Goal: Transaction & Acquisition: Book appointment/travel/reservation

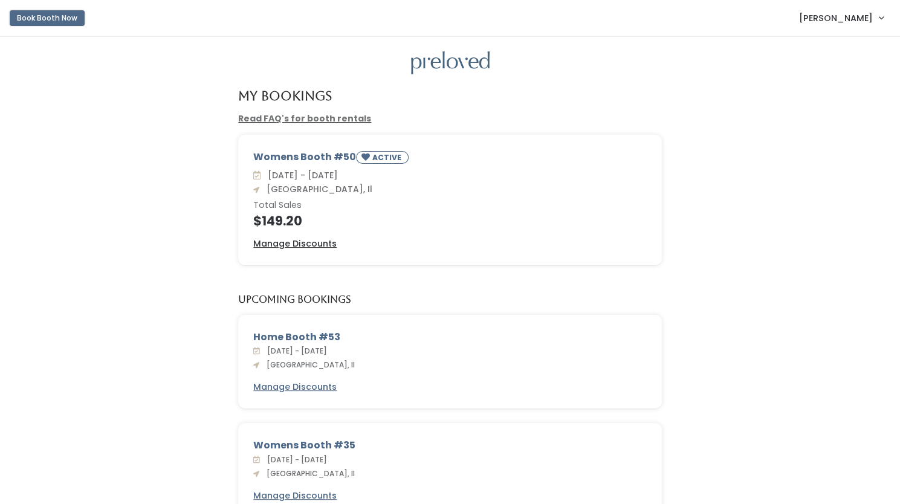
click at [54, 22] on button "Book Booth Now" at bounding box center [47, 18] width 75 height 16
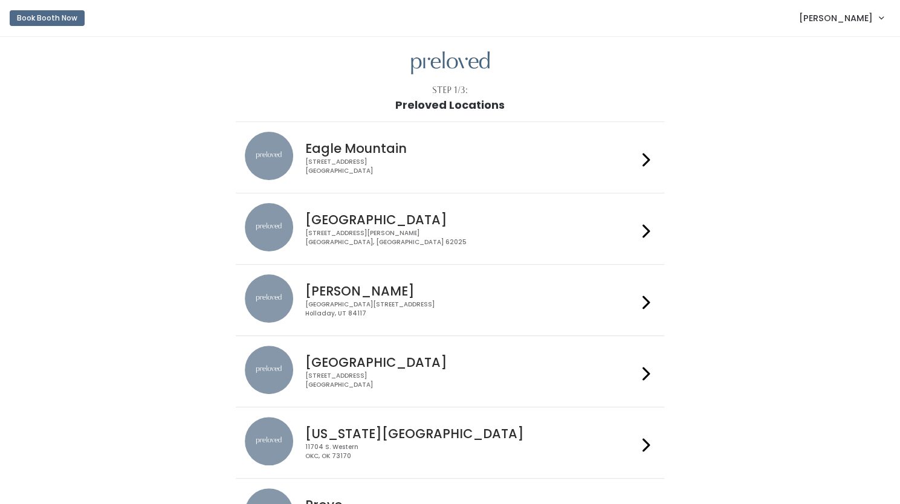
click at [435, 224] on h4 "[GEOGRAPHIC_DATA]" at bounding box center [471, 220] width 333 height 14
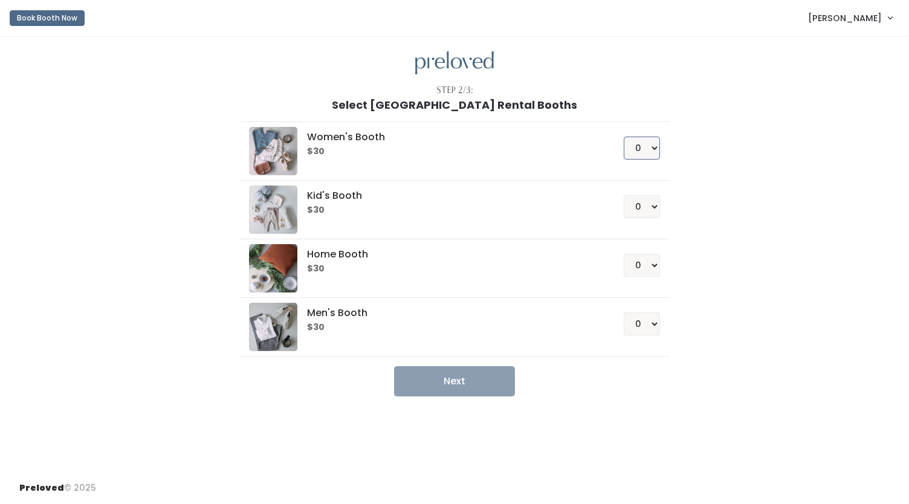
click at [652, 148] on select "0 1 2 3 4" at bounding box center [642, 148] width 36 height 23
select select "1"
click at [624, 137] on select "0 1 2 3 4" at bounding box center [642, 148] width 36 height 23
click at [452, 386] on button "Next" at bounding box center [454, 381] width 121 height 30
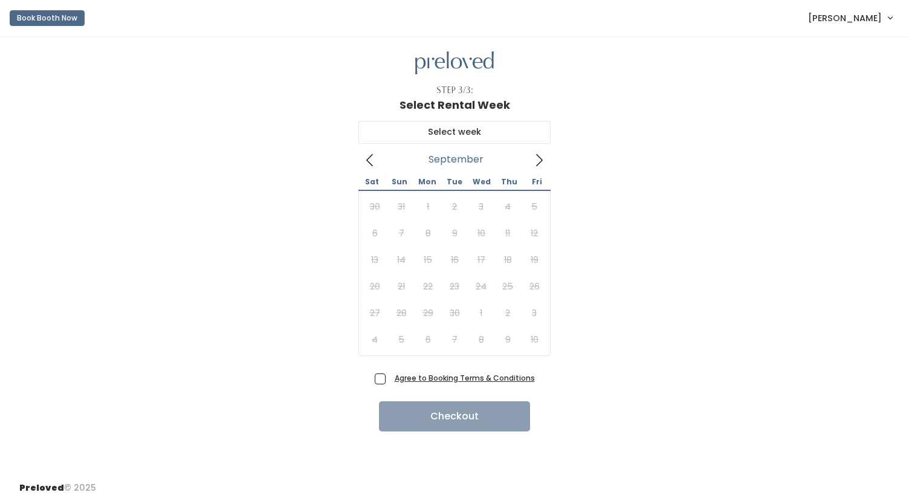
click at [540, 161] on icon at bounding box center [539, 160] width 7 height 12
click at [65, 23] on button "Book Booth Now" at bounding box center [47, 18] width 75 height 16
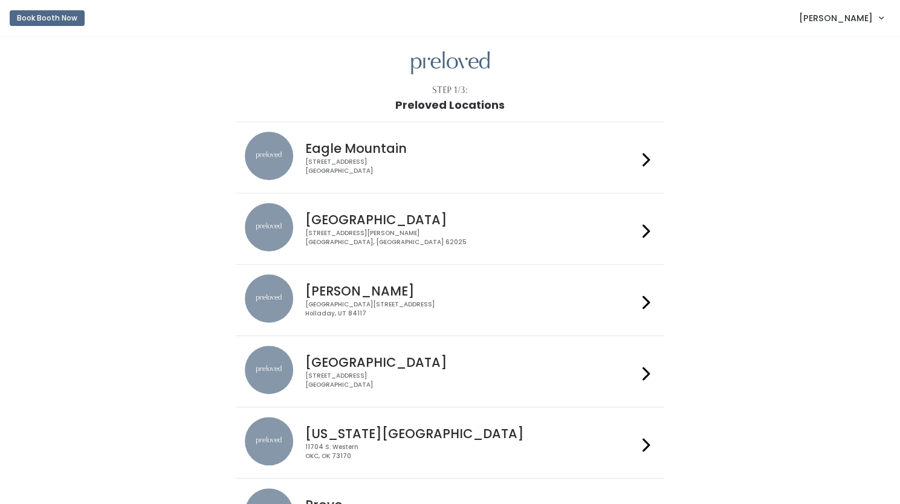
click at [274, 228] on img at bounding box center [269, 227] width 48 height 48
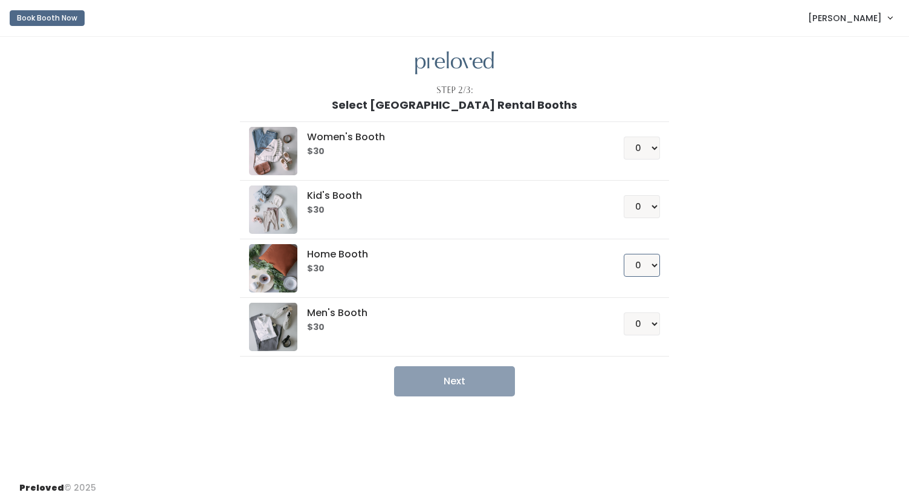
click at [655, 264] on select "0 1 2 3 4" at bounding box center [642, 265] width 36 height 23
select select "1"
click at [624, 254] on select "0 1 2 3 4" at bounding box center [642, 265] width 36 height 23
click at [459, 371] on button "Next" at bounding box center [454, 381] width 121 height 30
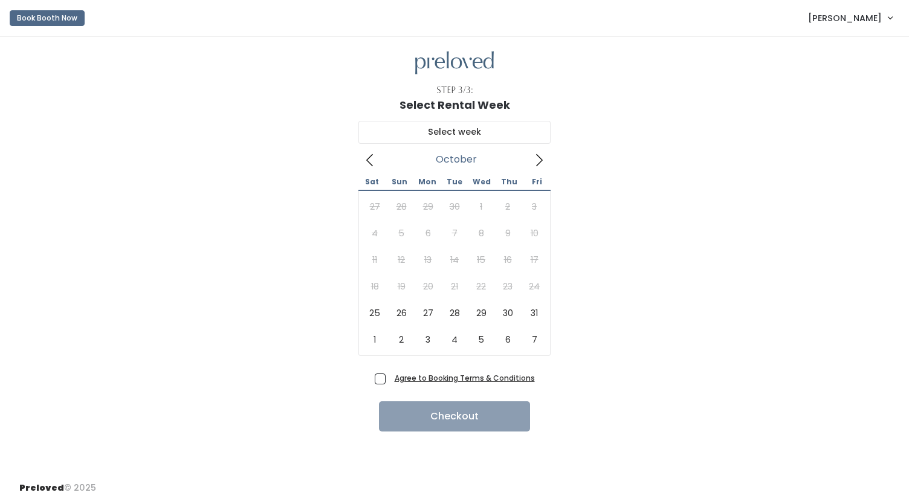
click at [545, 163] on icon at bounding box center [539, 160] width 13 height 13
click at [539, 155] on icon at bounding box center [539, 160] width 13 height 13
click at [36, 20] on button "Book Booth Now" at bounding box center [47, 18] width 75 height 16
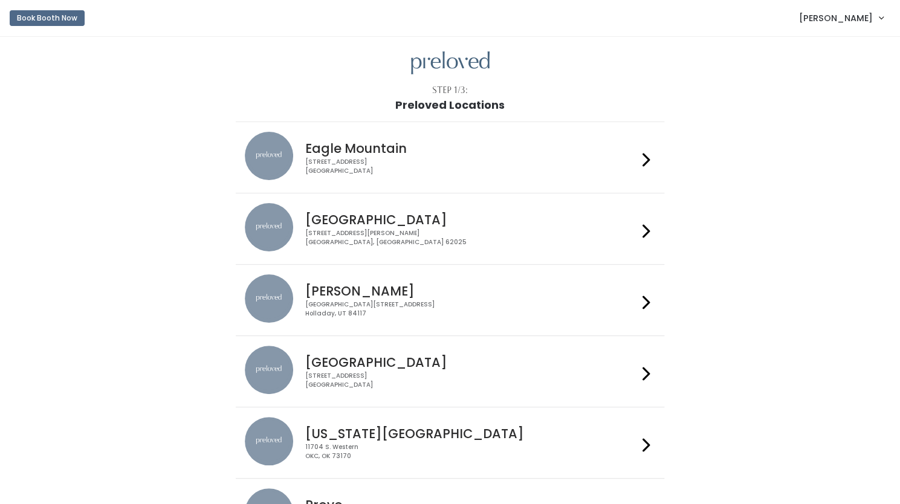
click at [418, 219] on h4 "Edwardsville" at bounding box center [471, 220] width 333 height 14
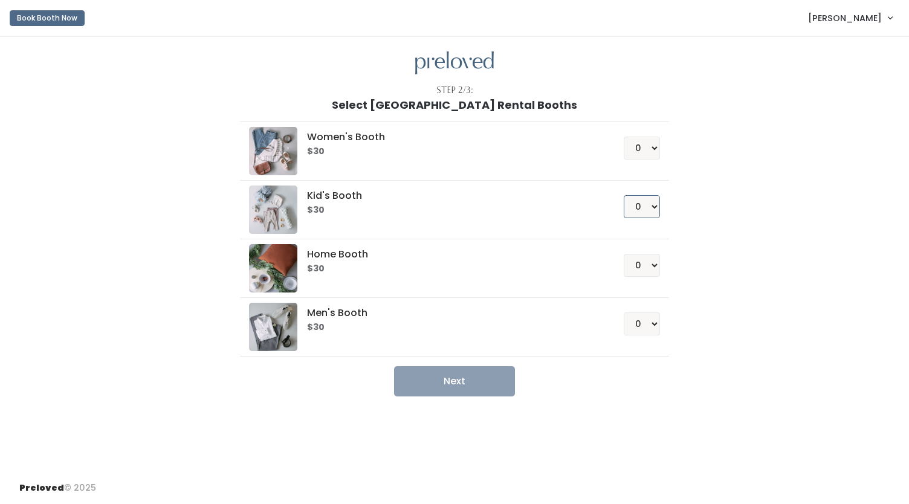
click at [654, 206] on select "0 1 2 3 4" at bounding box center [642, 206] width 36 height 23
select select "1"
click at [624, 195] on select "0 1 2 3 4" at bounding box center [642, 206] width 36 height 23
click at [445, 379] on button "Next" at bounding box center [454, 381] width 121 height 30
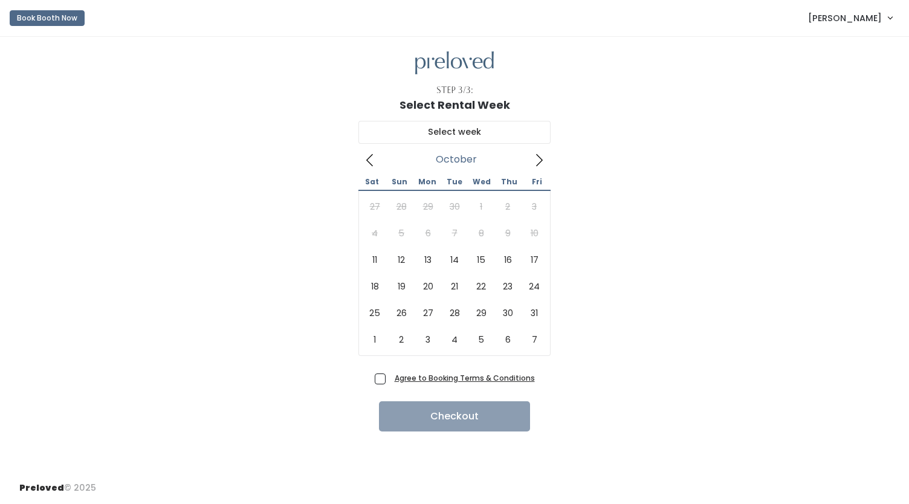
click at [542, 161] on icon at bounding box center [539, 160] width 13 height 13
click at [24, 20] on button "Book Booth Now" at bounding box center [47, 18] width 75 height 16
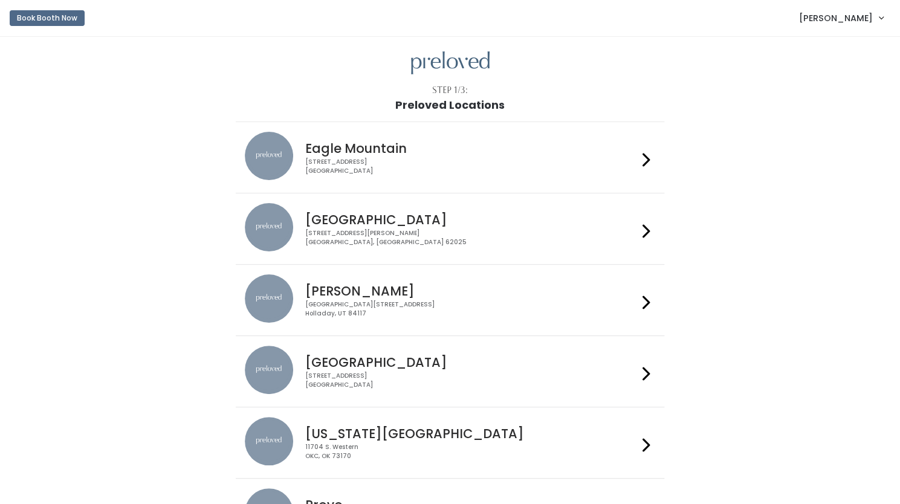
click at [386, 214] on h4 "[GEOGRAPHIC_DATA]" at bounding box center [471, 220] width 333 height 14
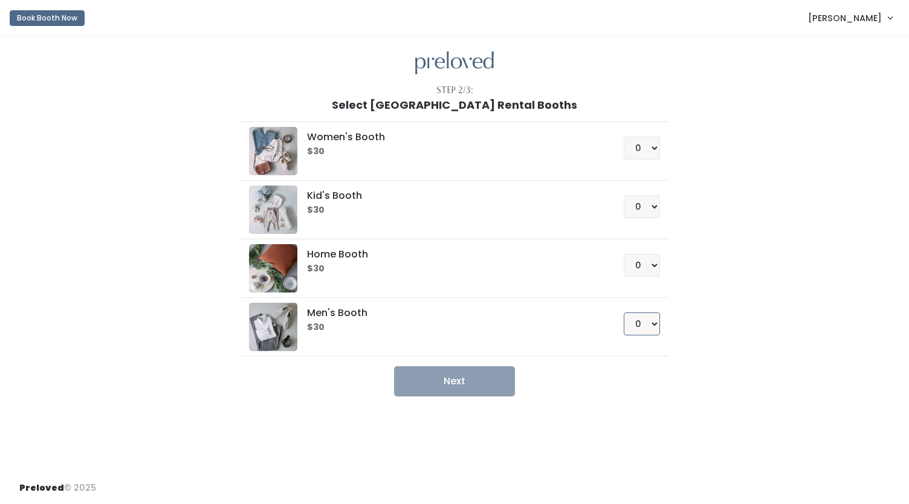
click at [650, 325] on select "0 1 2 3 4" at bounding box center [642, 324] width 36 height 23
select select "1"
click at [624, 313] on select "0 1 2 3 4" at bounding box center [642, 324] width 36 height 23
click at [462, 381] on button "Next" at bounding box center [454, 381] width 121 height 30
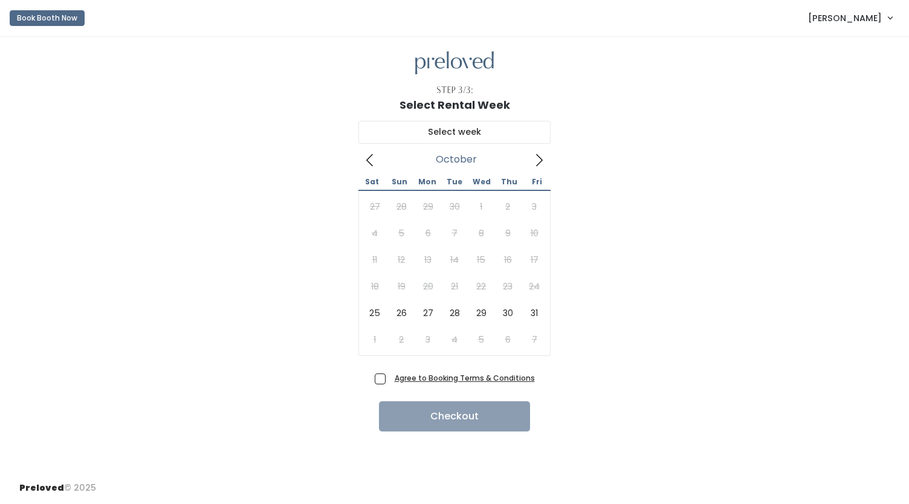
click at [540, 161] on icon at bounding box center [539, 160] width 7 height 12
click at [48, 19] on button "Book Booth Now" at bounding box center [47, 18] width 75 height 16
